Goal: Information Seeking & Learning: Learn about a topic

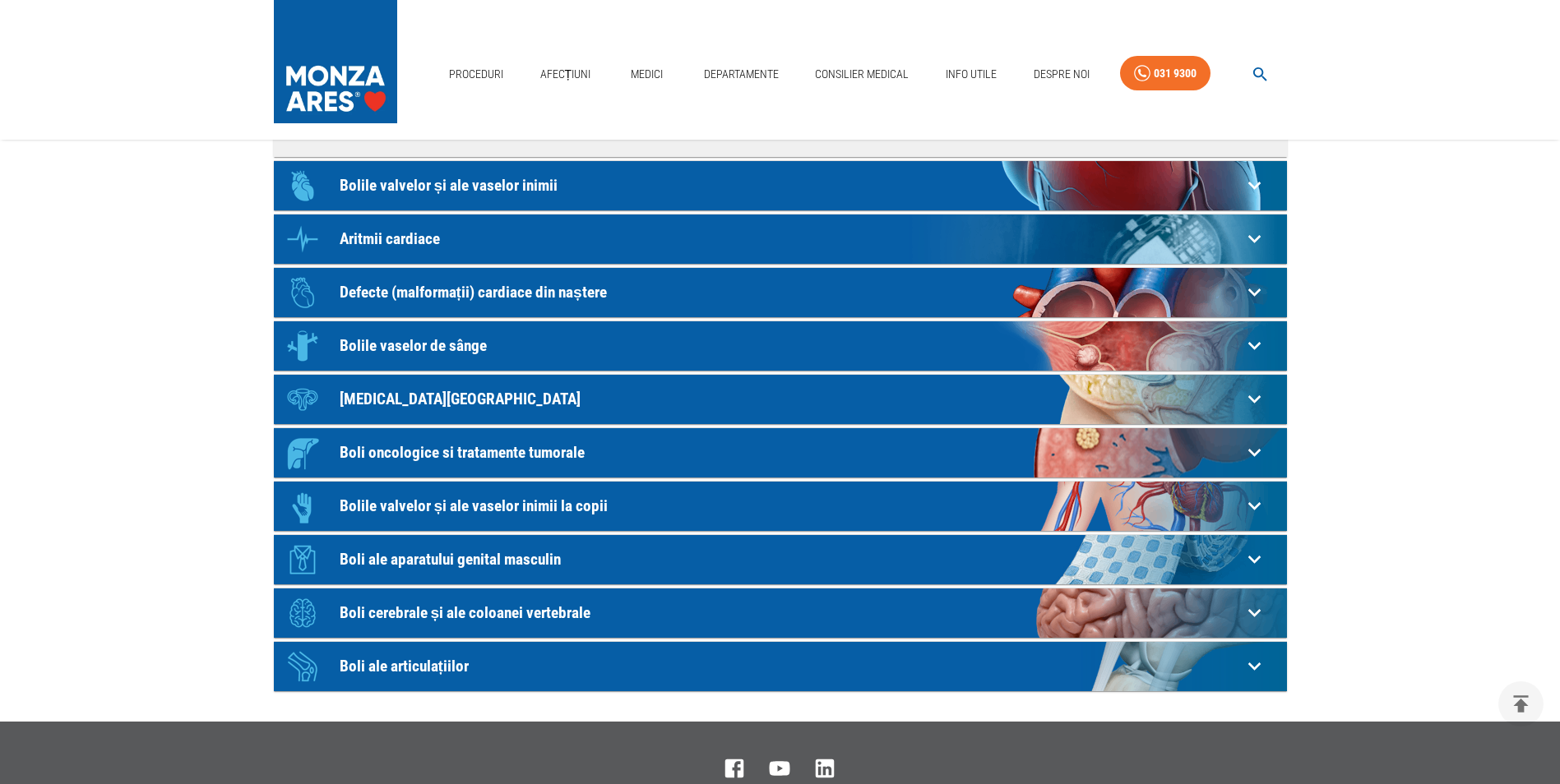
scroll to position [493, 0]
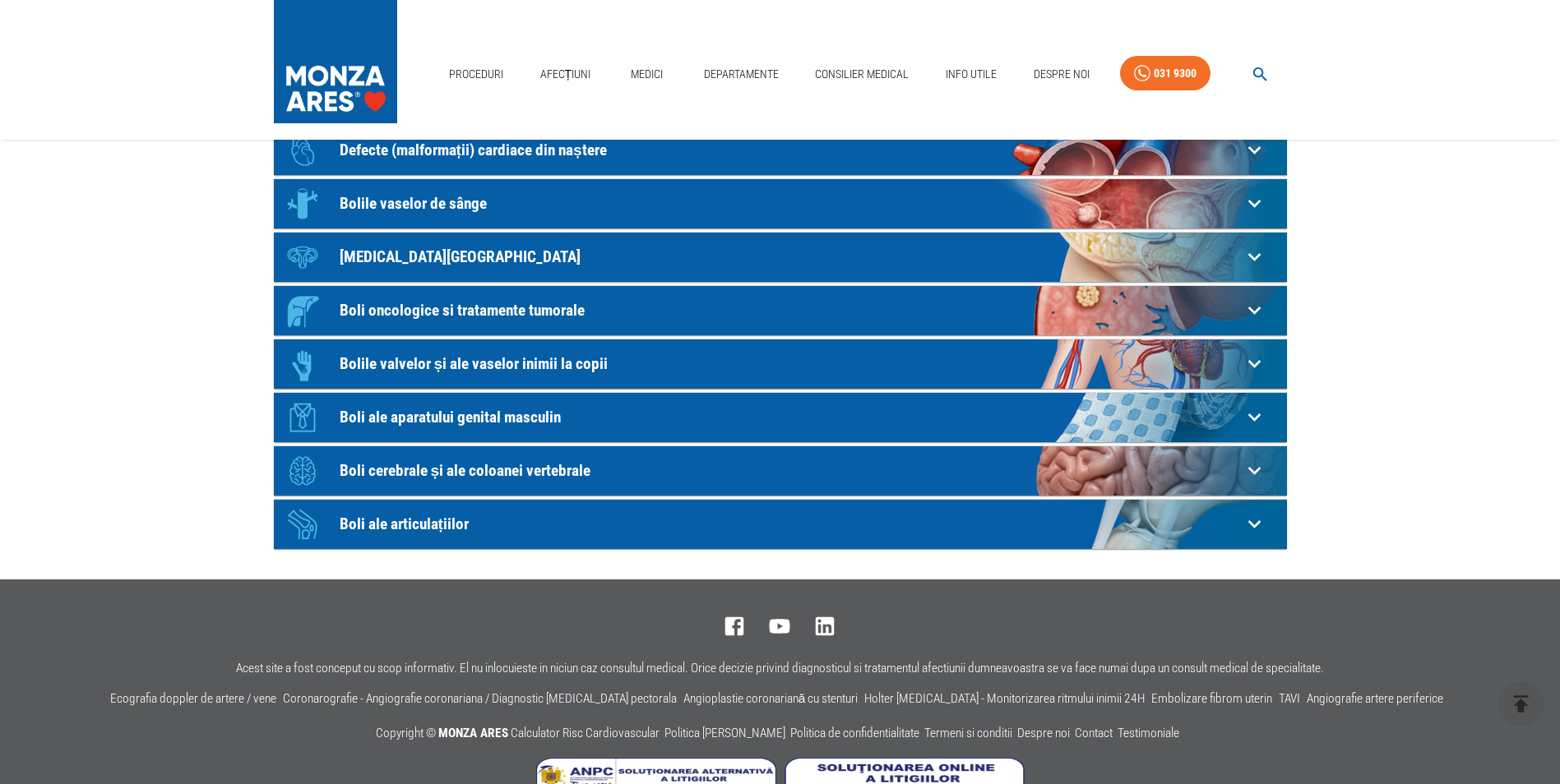
click at [365, 522] on p "Boli ale articulațiilor" at bounding box center [790, 524] width 902 height 17
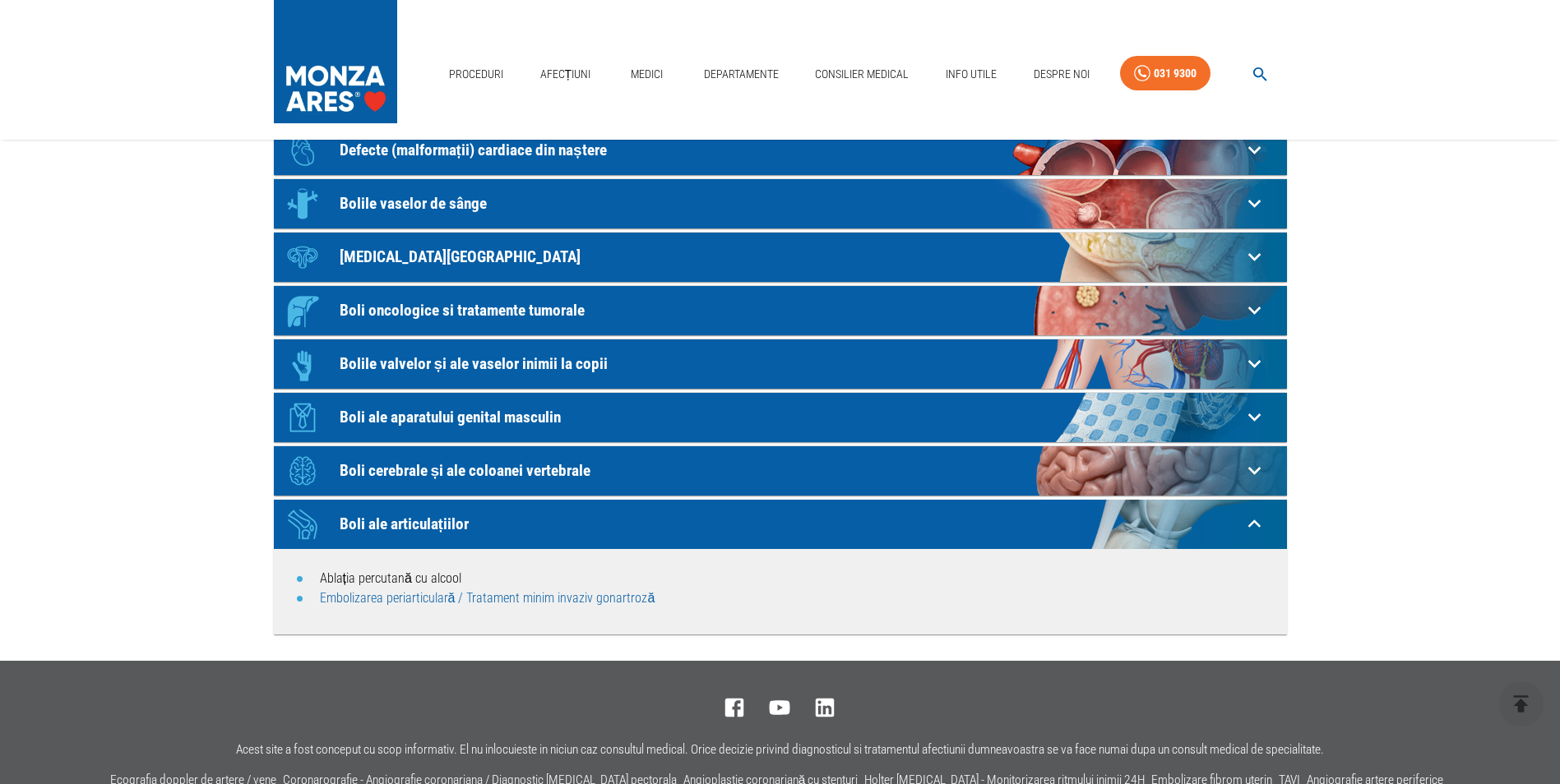
click at [540, 603] on link "Embolizarea periarticulară / Tratament minim invaziv gonartroză" at bounding box center [487, 598] width 336 height 16
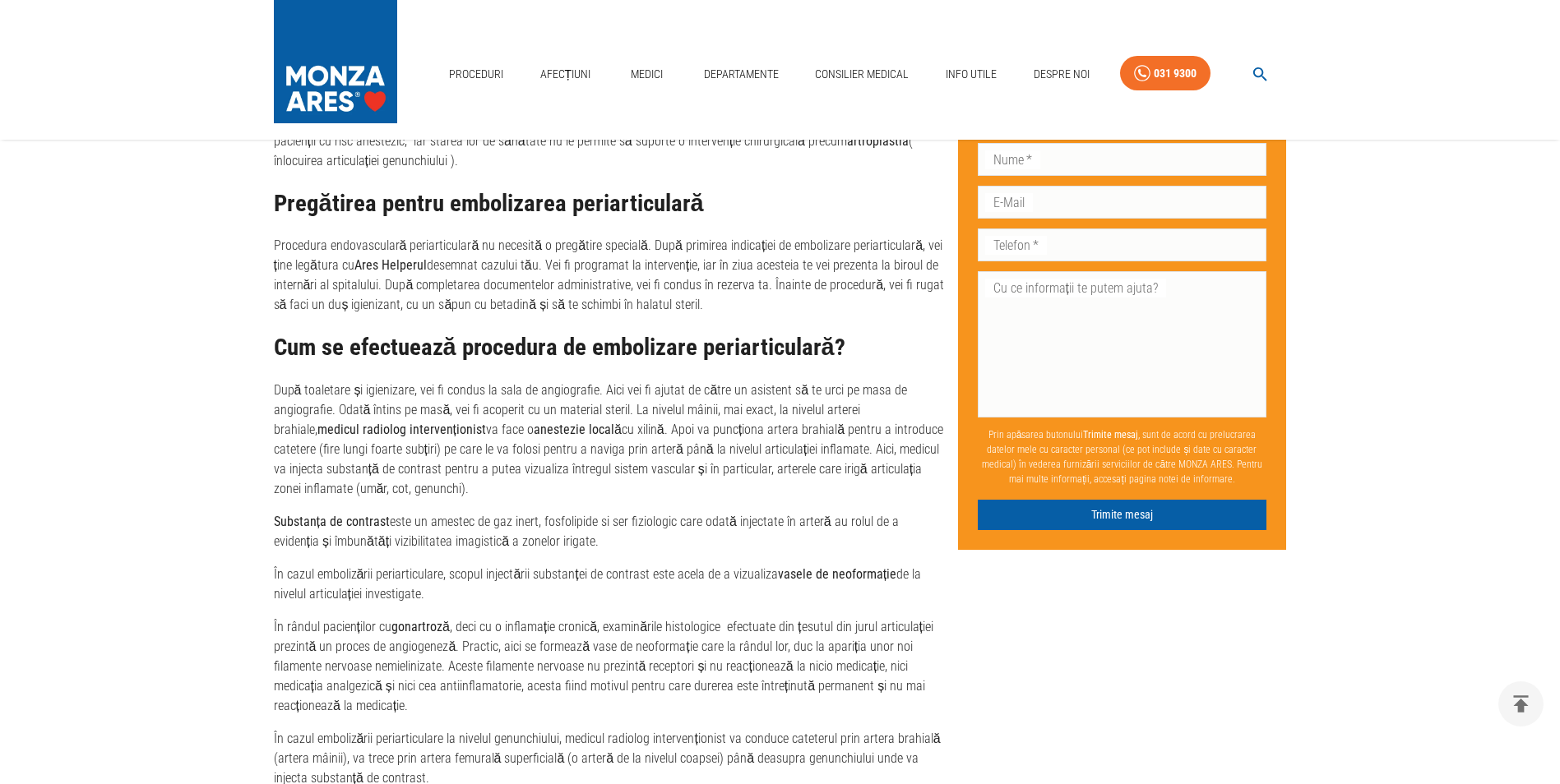
scroll to position [1973, 0]
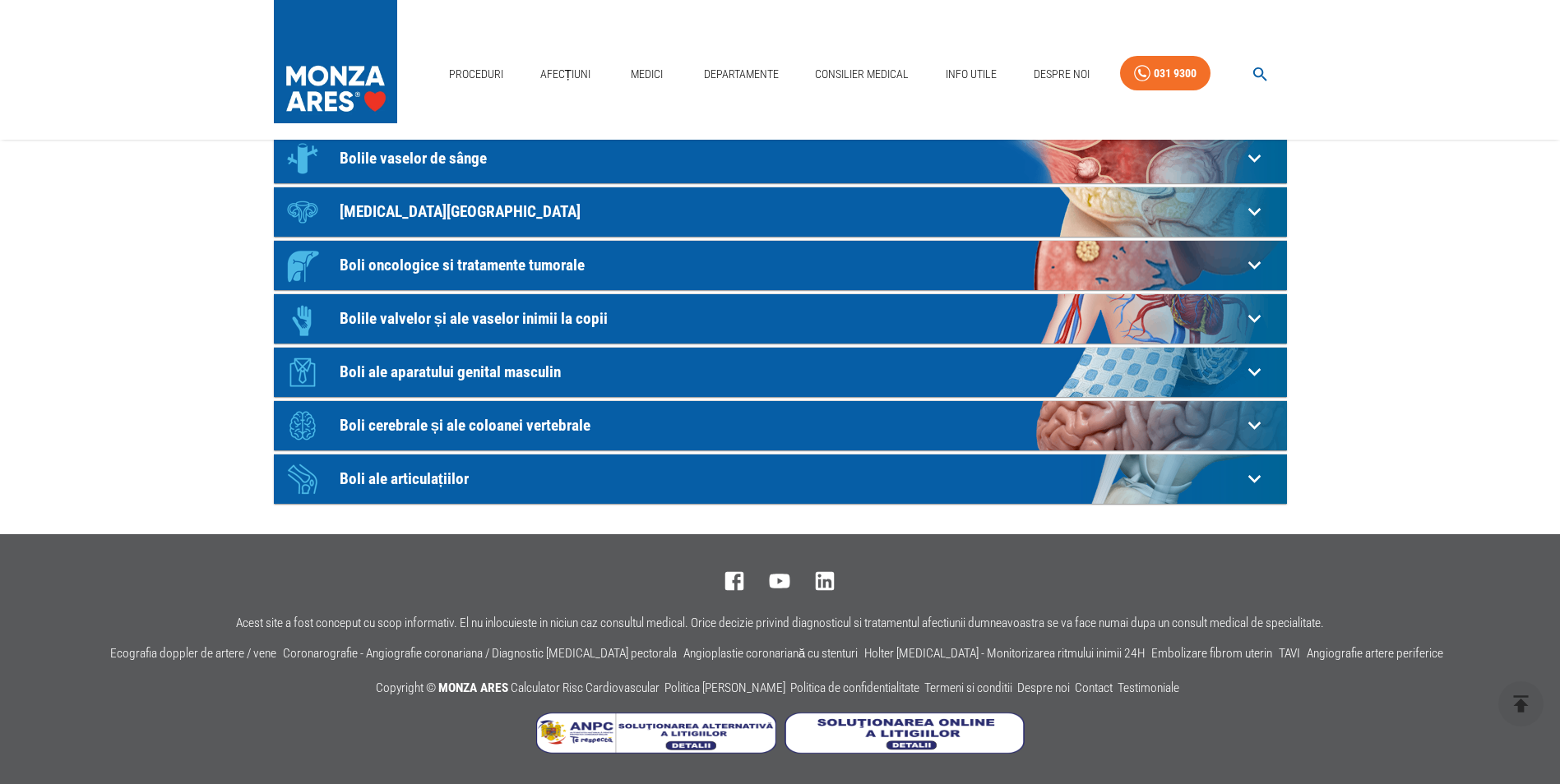
scroll to position [394, 0]
click at [524, 425] on p "Boli cerebrale și ale coloanei vertebrale" at bounding box center [790, 425] width 902 height 17
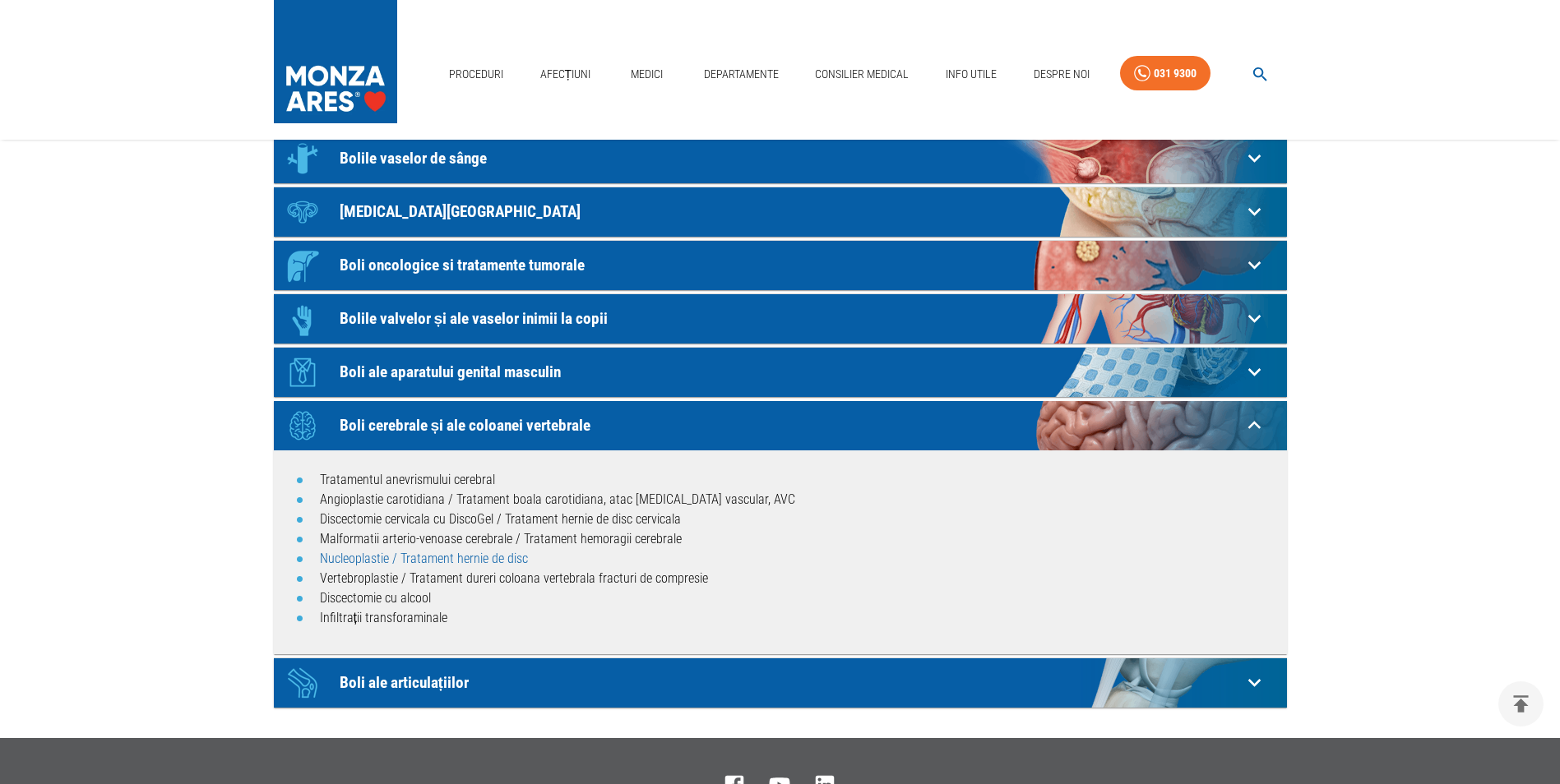
click at [476, 555] on link "Nucleoplastie / Tratament hernie de disc" at bounding box center [424, 558] width 208 height 16
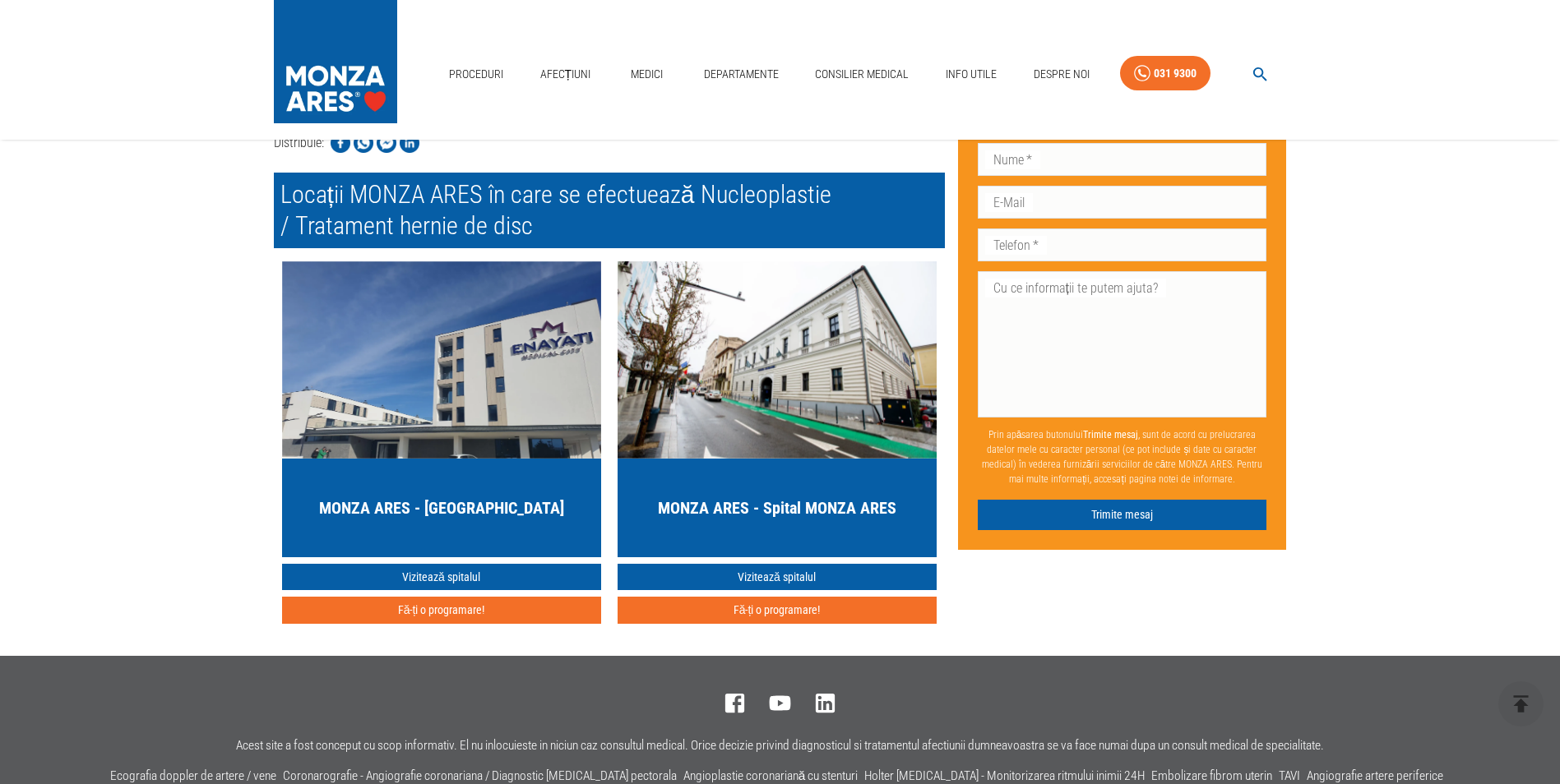
scroll to position [2712, 0]
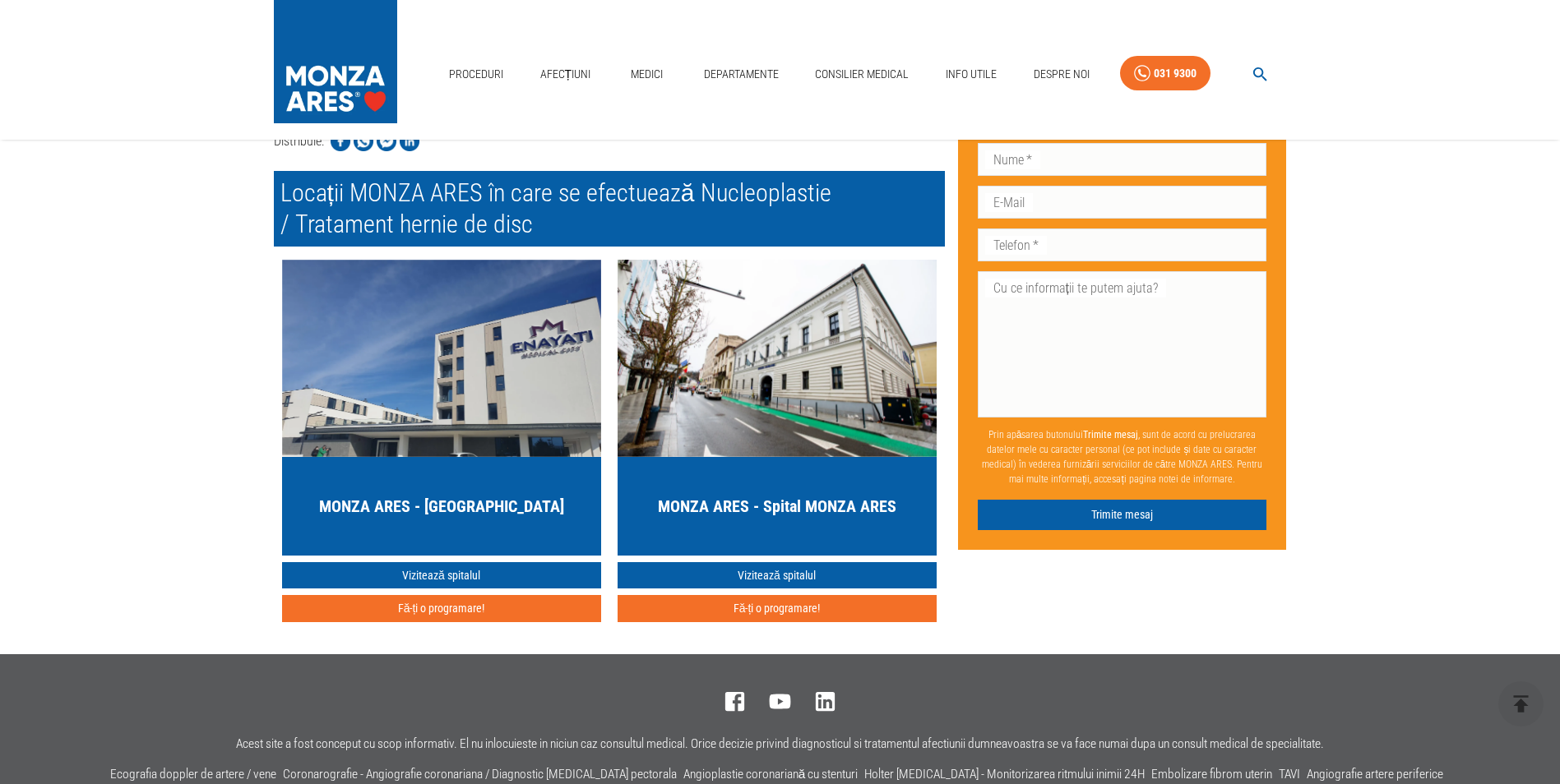
scroll to position [394, 0]
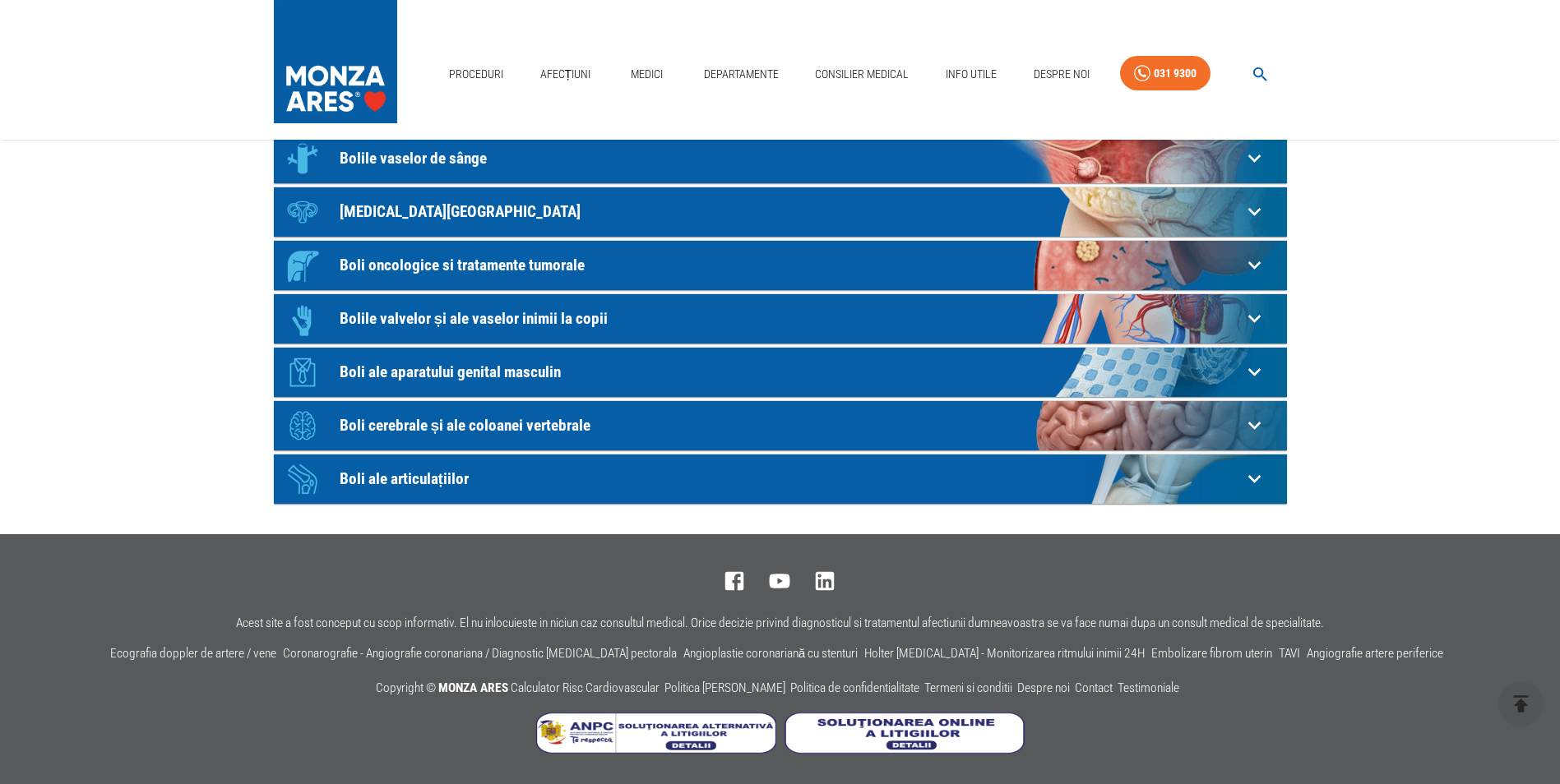
click at [528, 424] on p "Boli cerebrale și ale coloanei vertebrale" at bounding box center [790, 425] width 902 height 17
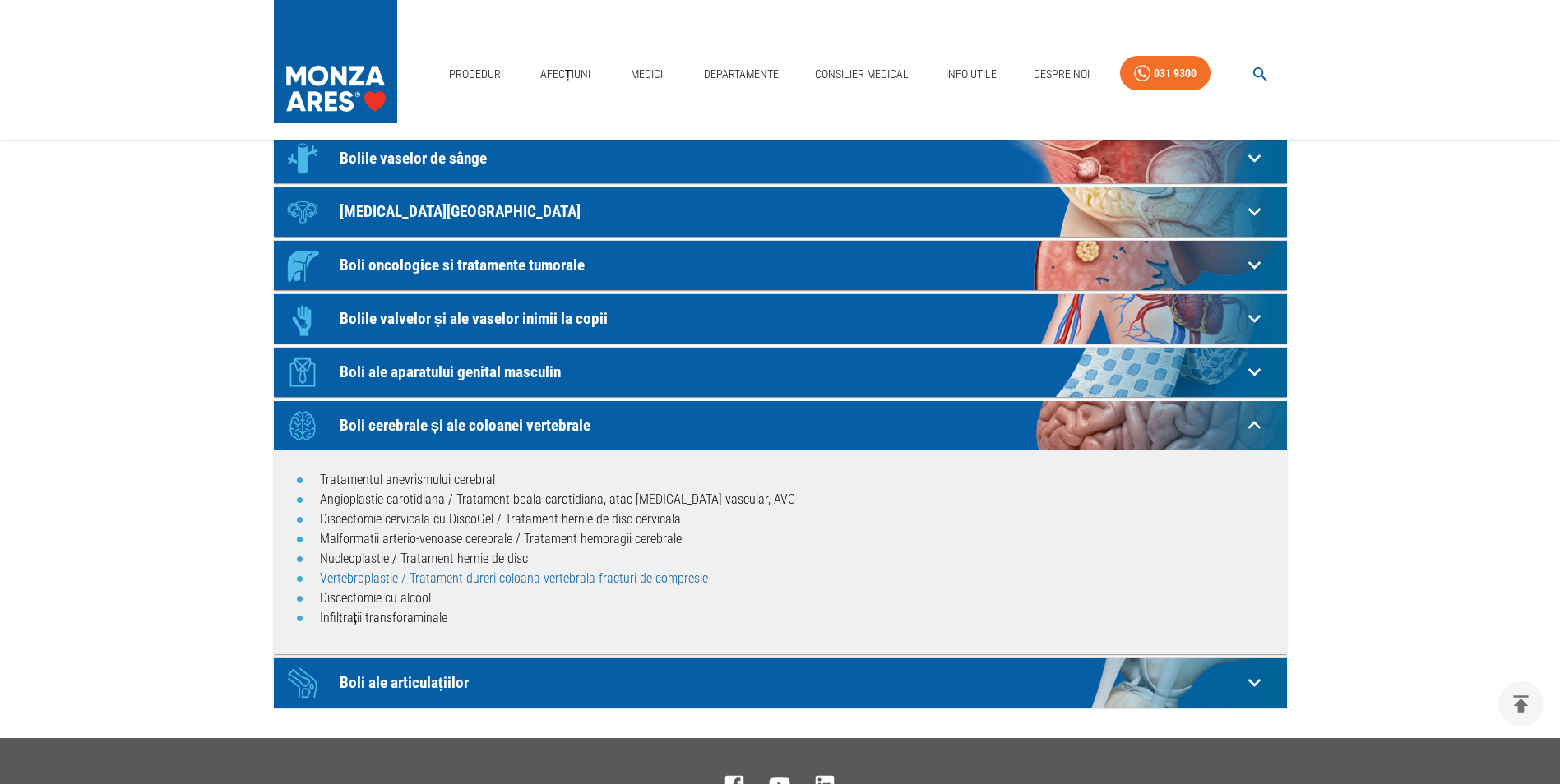
click at [569, 579] on link "Vertebroplastie / Tratament dureri coloana vertebrala fracturi de compresie" at bounding box center [514, 578] width 388 height 16
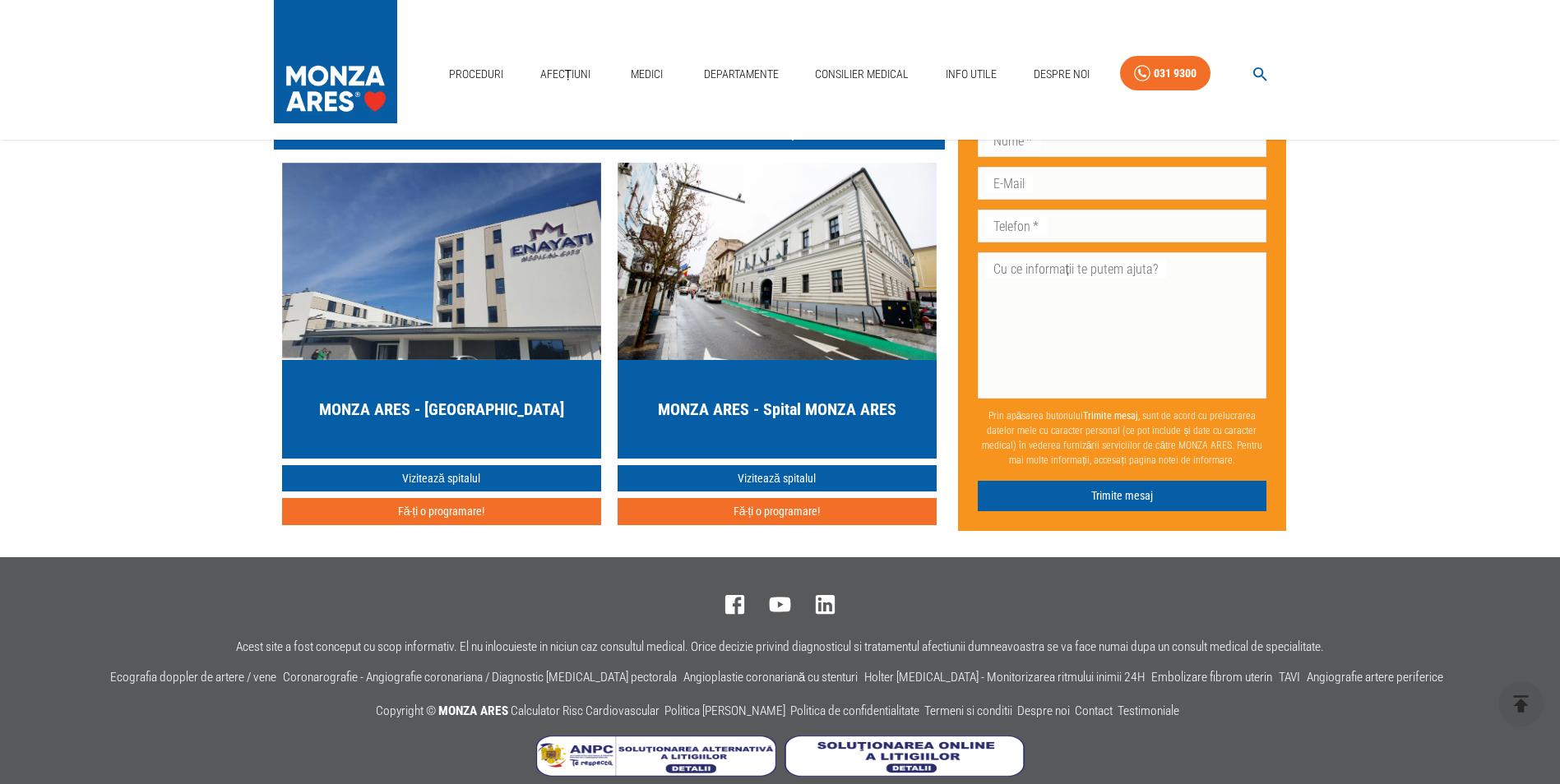
scroll to position [5753, 0]
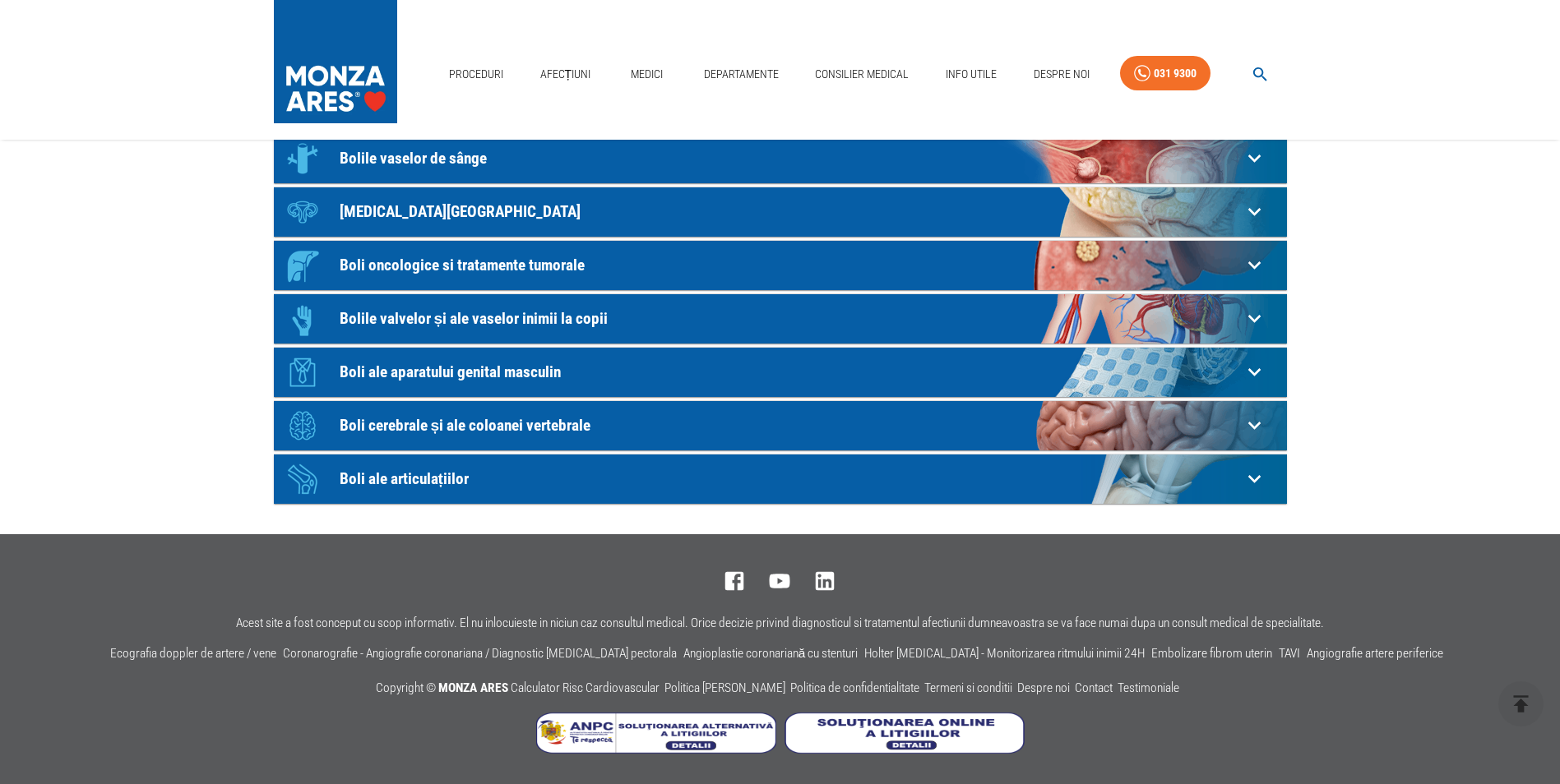
scroll to position [394, 0]
click at [583, 418] on p "Boli cerebrale și ale coloanei vertebrale" at bounding box center [790, 425] width 902 height 17
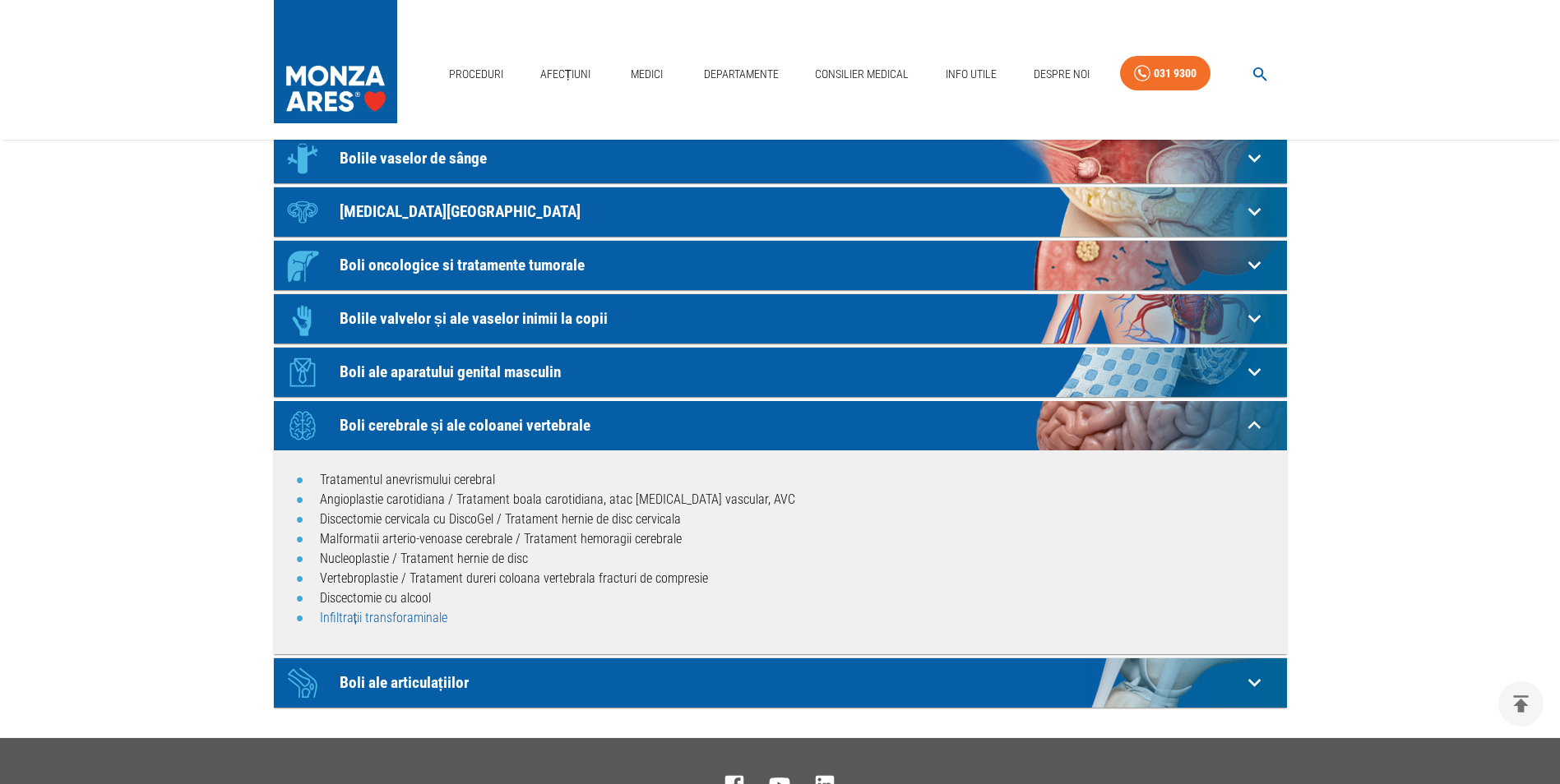
click at [375, 623] on link "Infiltrații transforaminale" at bounding box center [383, 618] width 128 height 16
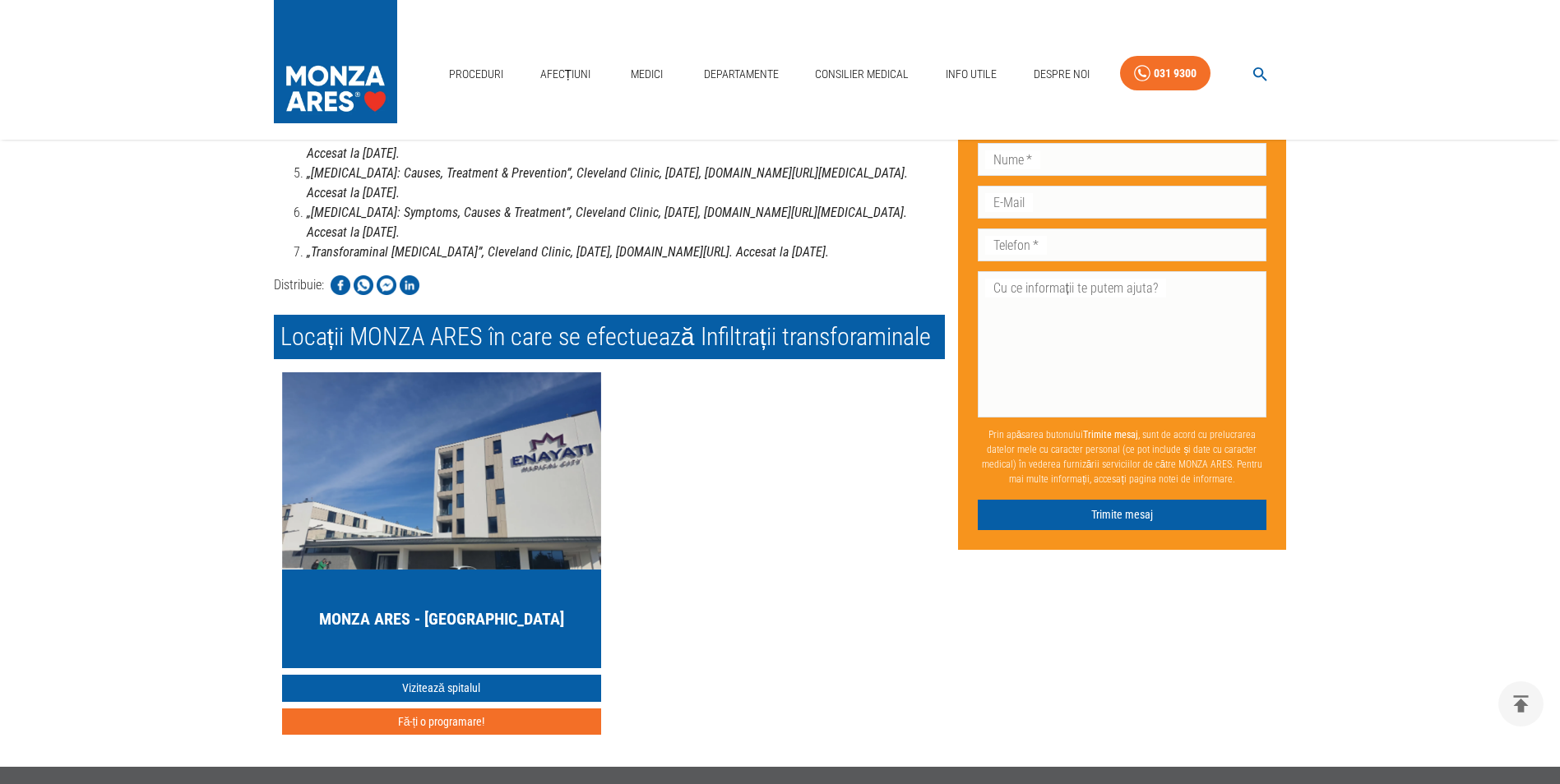
scroll to position [4603, 0]
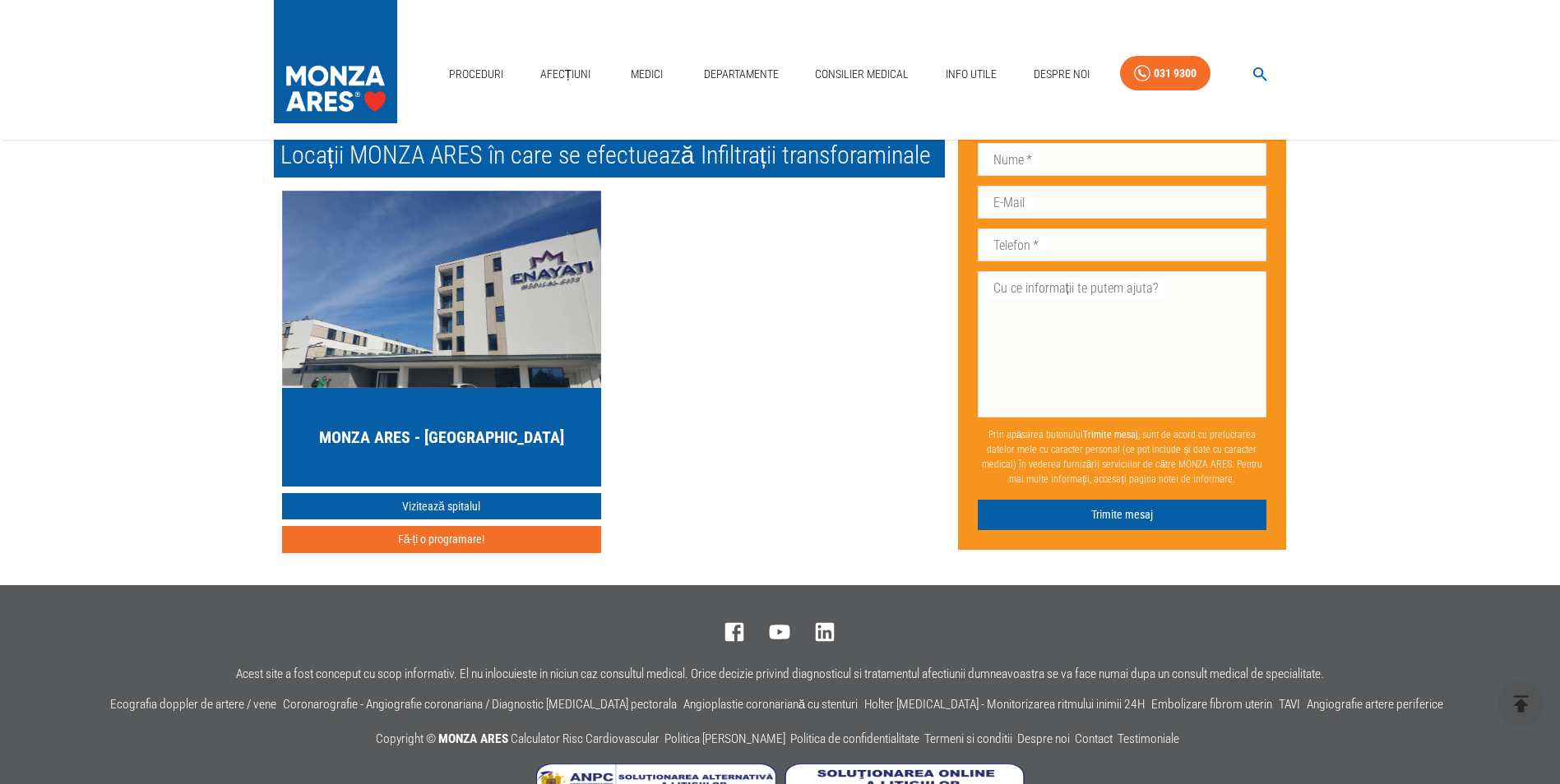
scroll to position [394, 0]
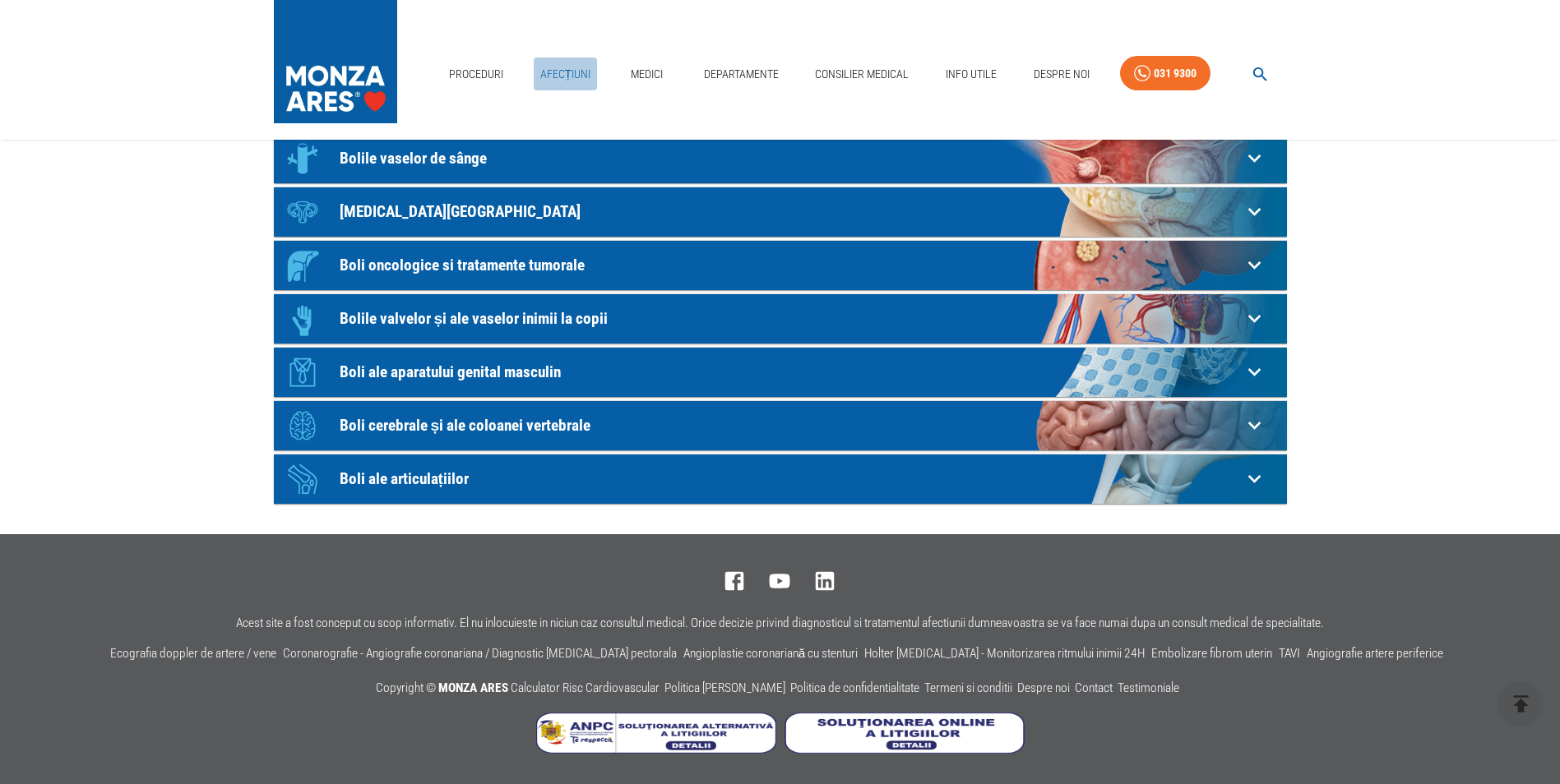
click at [564, 75] on link "Afecțiuni" at bounding box center [566, 74] width 64 height 34
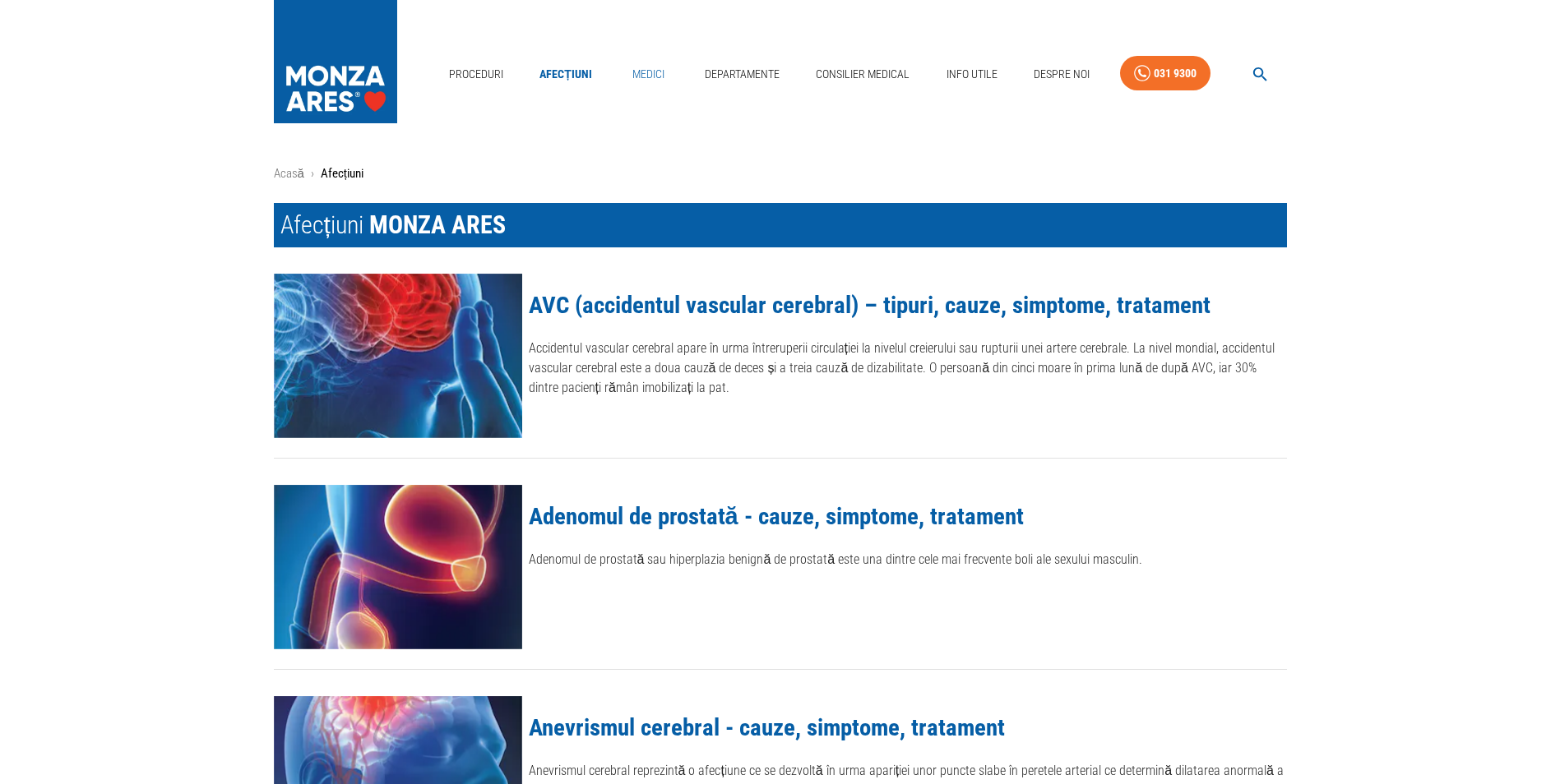
click at [651, 74] on link "Medici" at bounding box center [648, 74] width 52 height 34
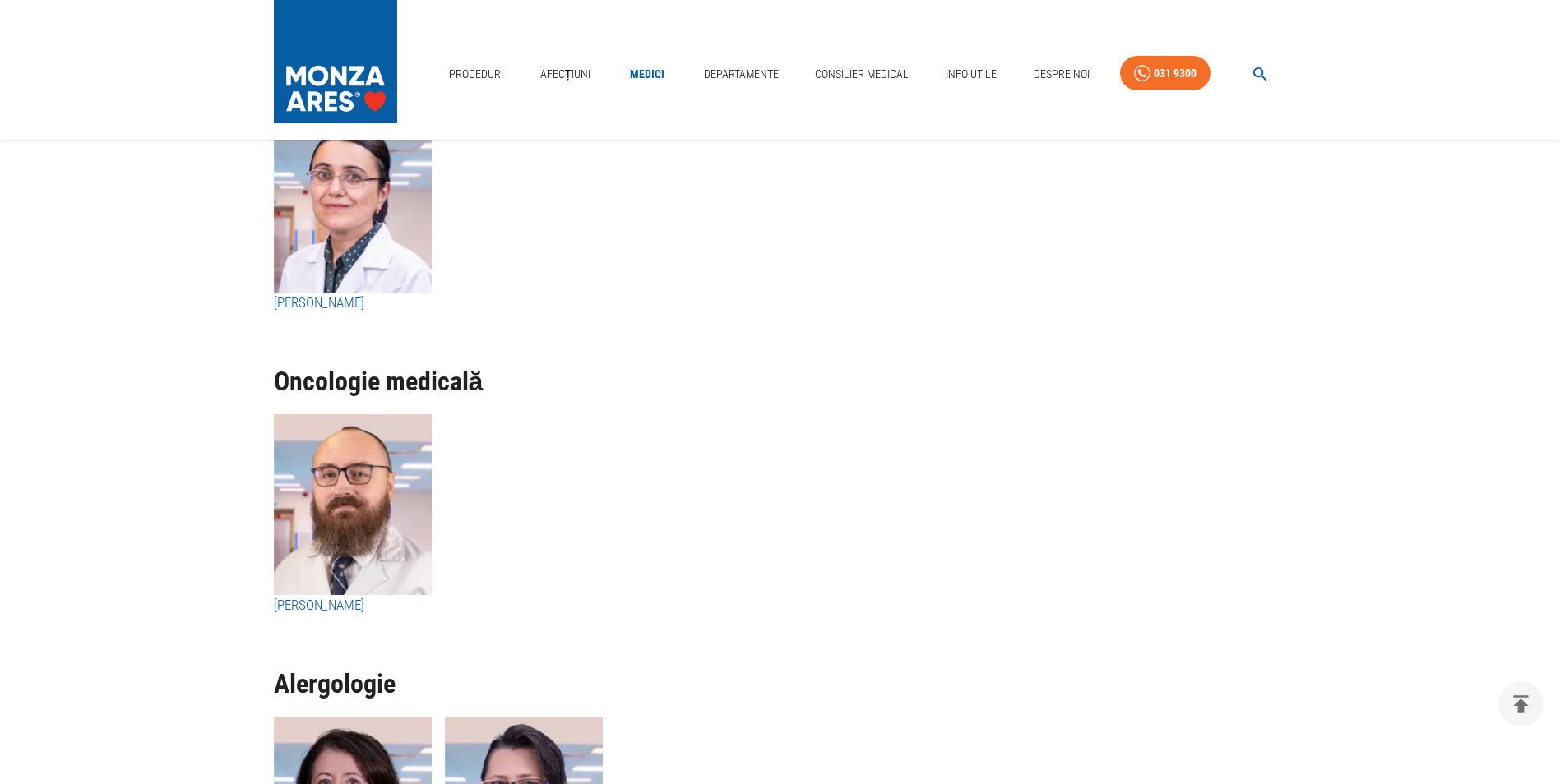
scroll to position [6268, 0]
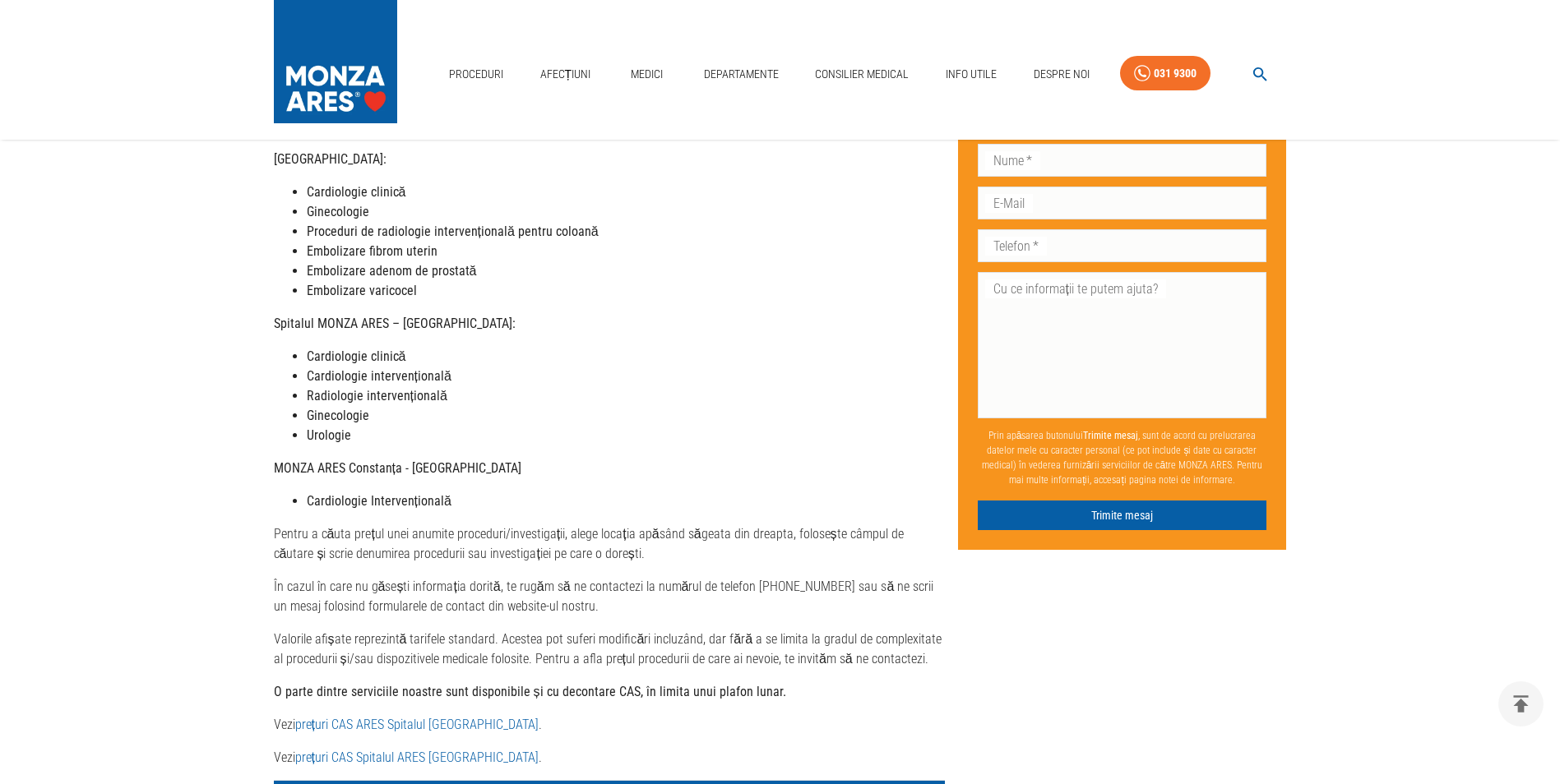
scroll to position [777, 0]
